Goal: Task Accomplishment & Management: Use online tool/utility

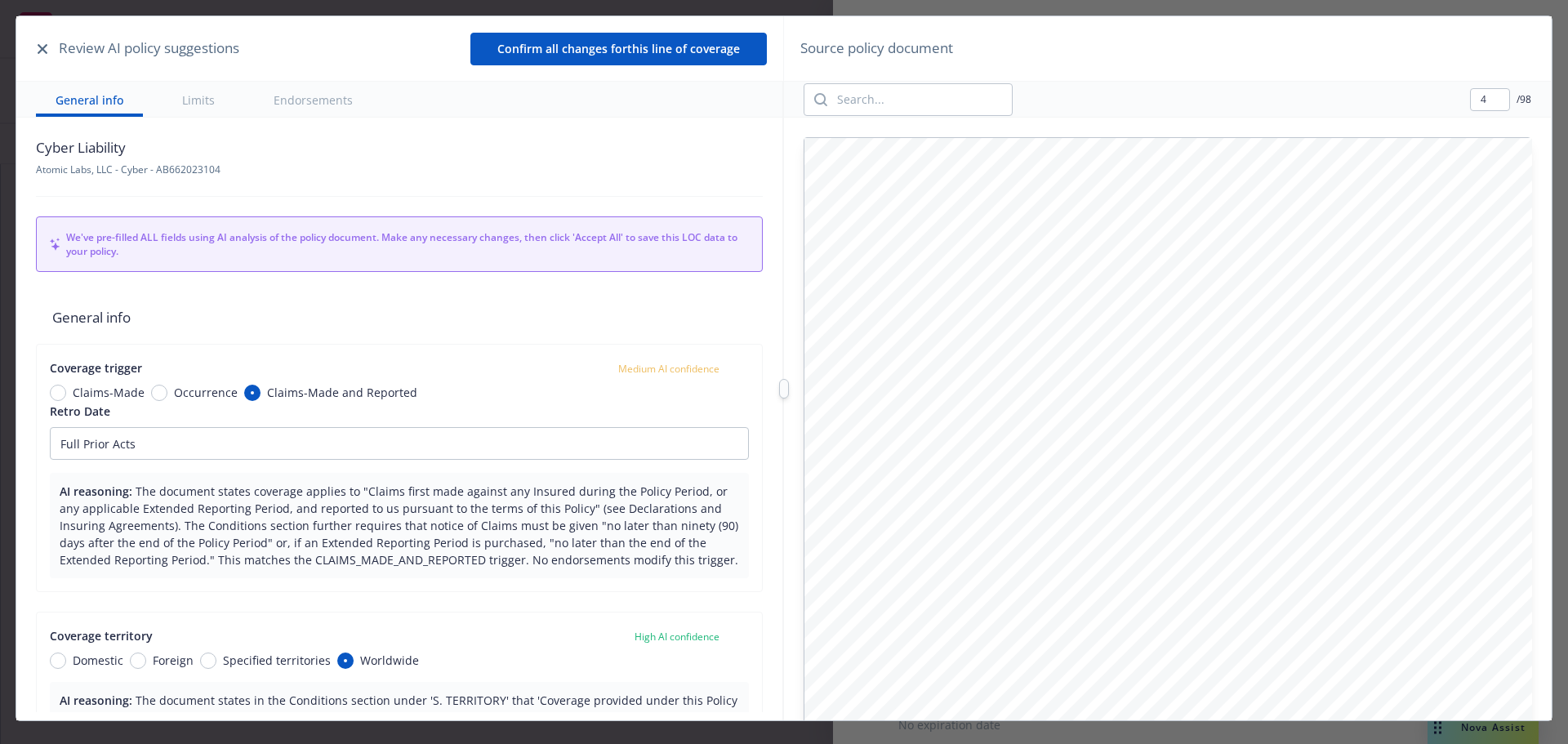
type input "5"
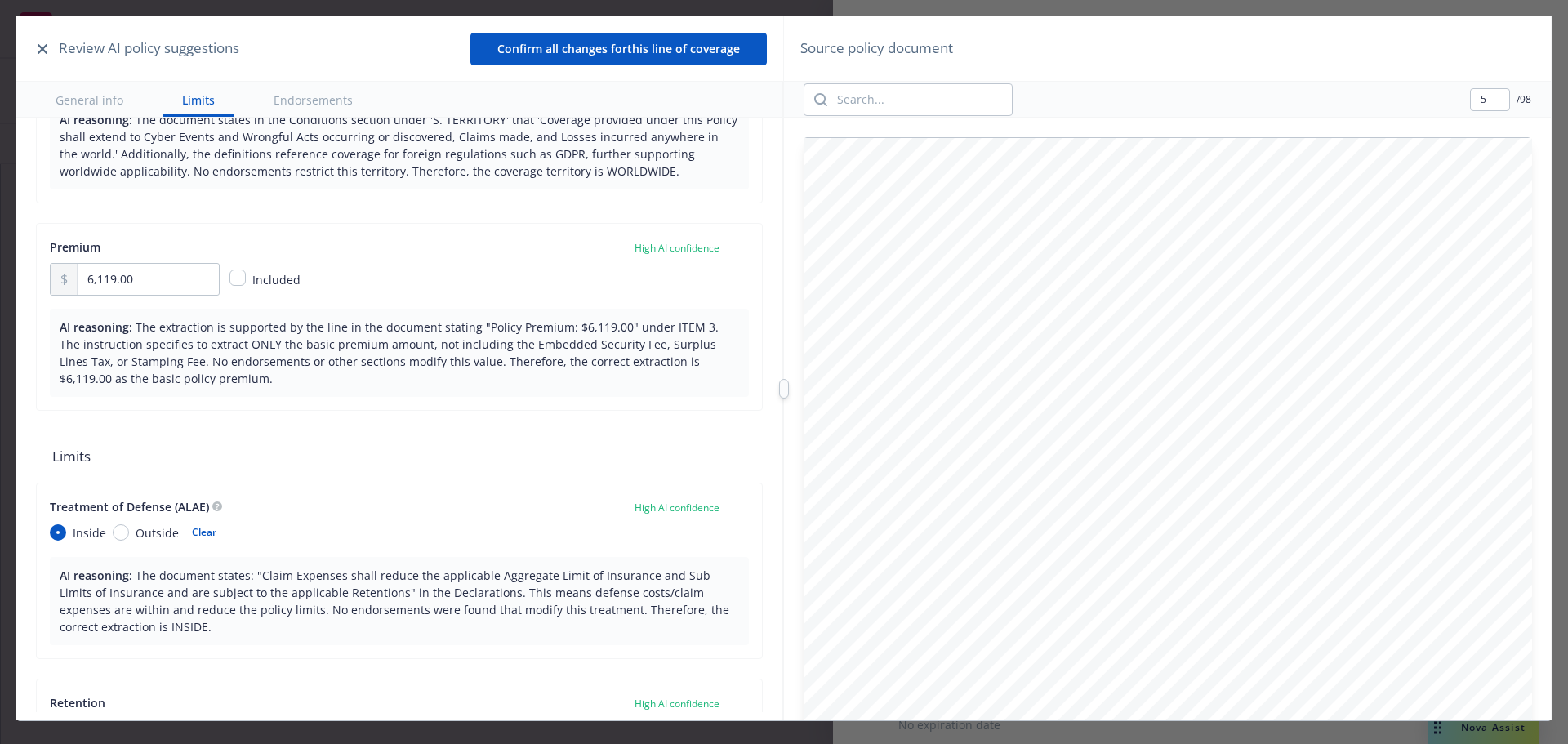
scroll to position [898, 0]
